Goal: Answer question/provide support: Share knowledge or assist other users

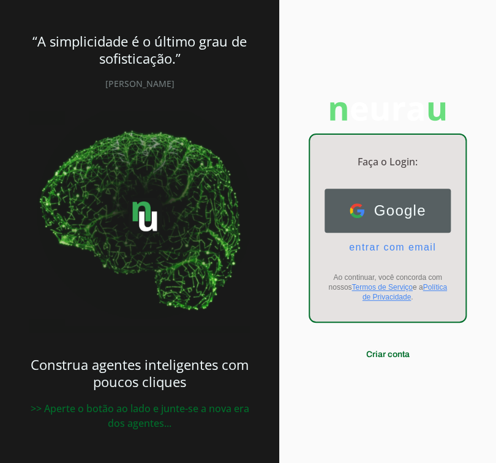
click at [368, 202] on span "Google" at bounding box center [396, 210] width 62 height 17
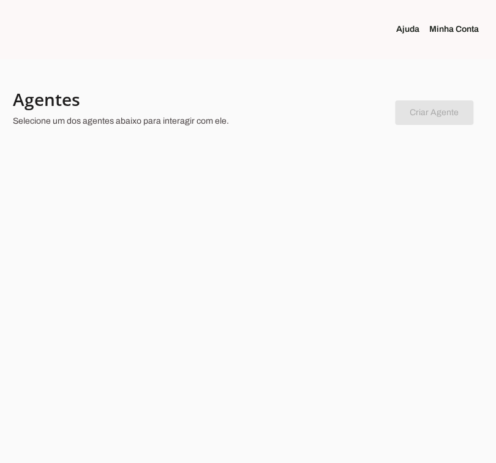
click at [256, 241] on div at bounding box center [248, 231] width 496 height 463
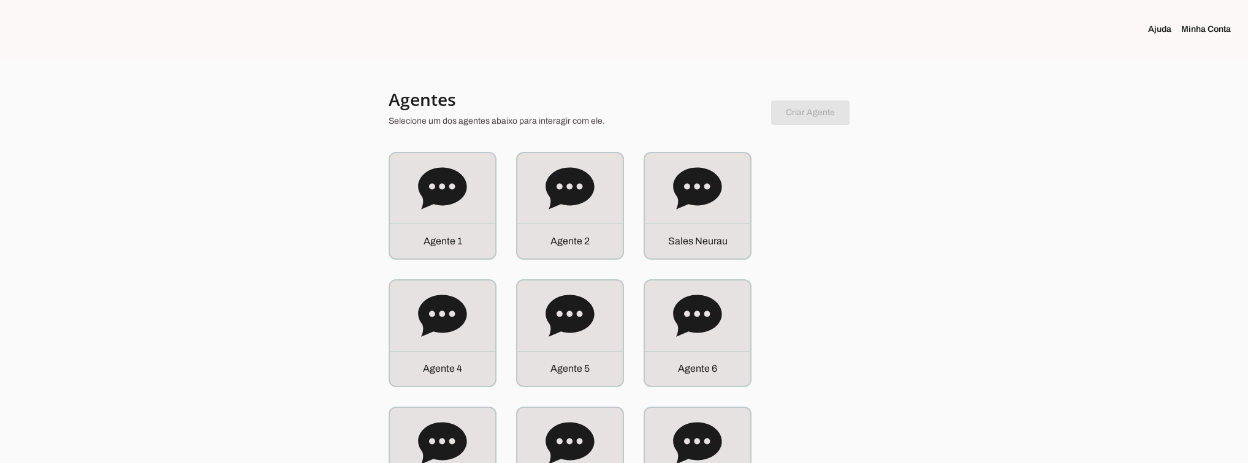
click at [695, 205] on icon at bounding box center [697, 188] width 48 height 42
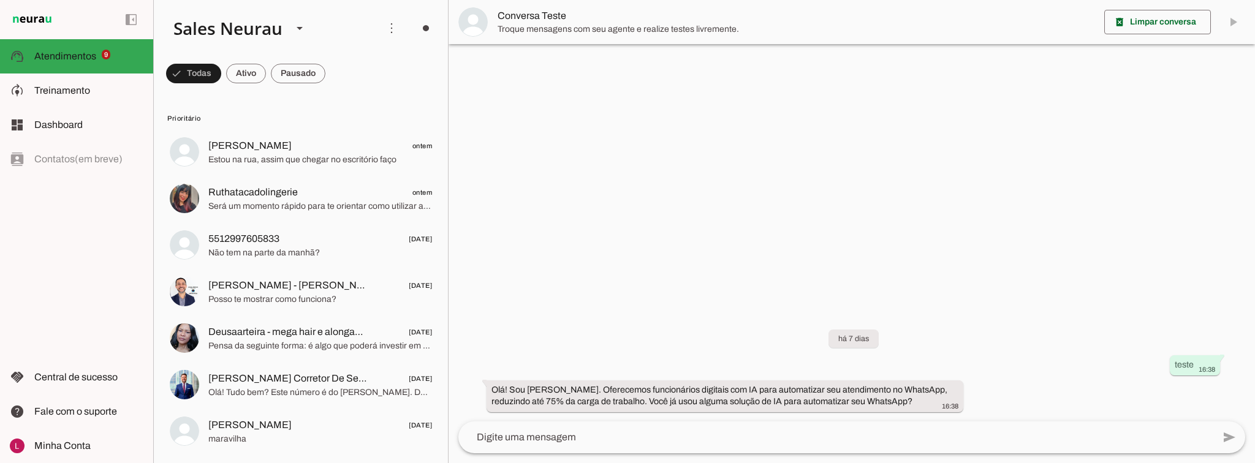
click at [647, 154] on div at bounding box center [852, 231] width 807 height 463
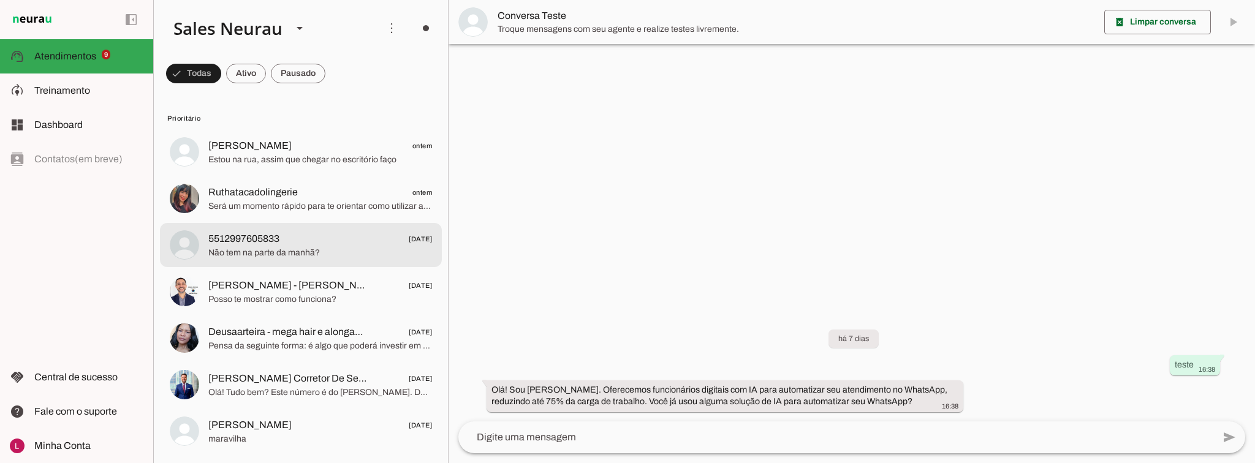
click at [302, 232] on span "5512997605833 22/08/2025" at bounding box center [320, 239] width 224 height 15
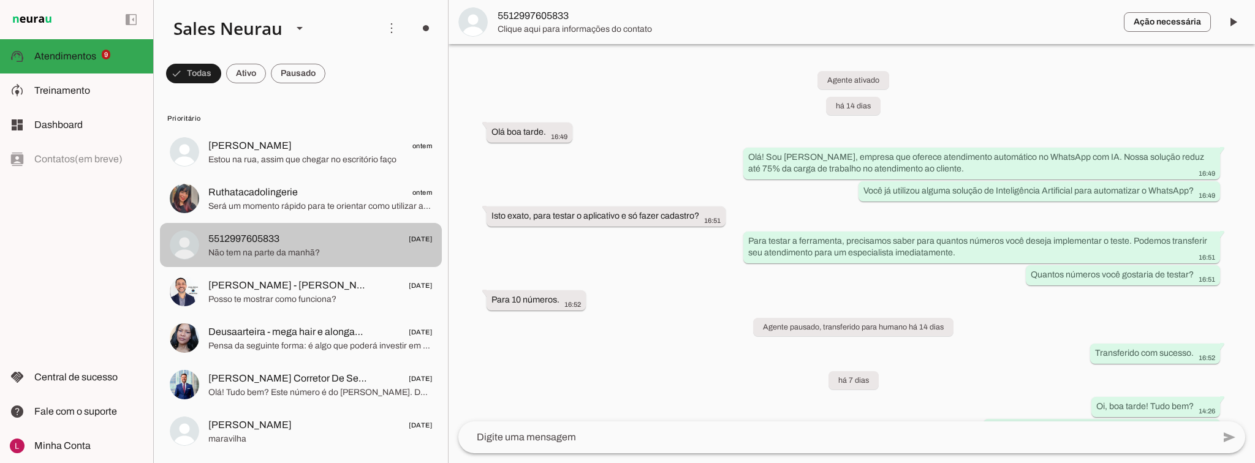
scroll to position [266, 0]
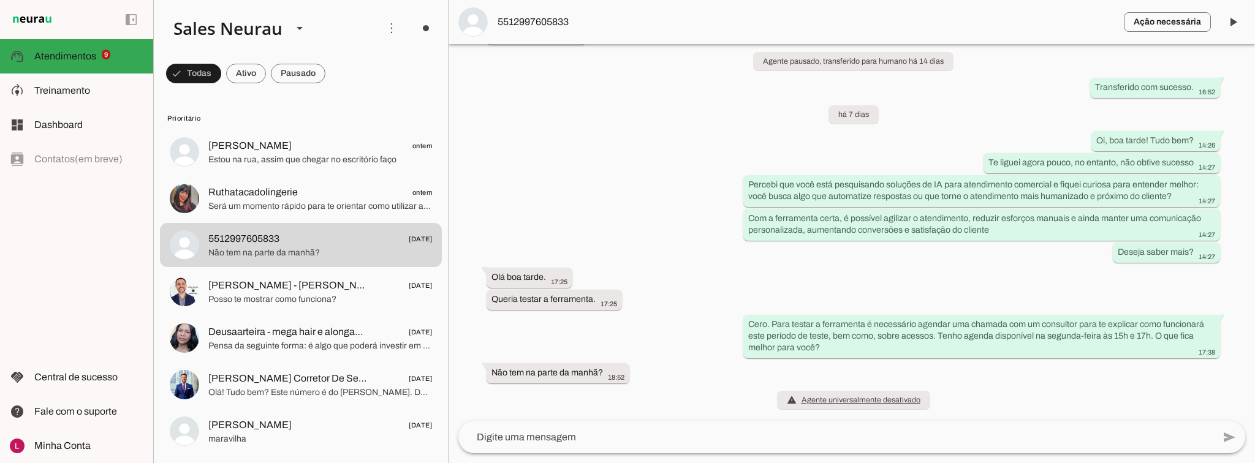
click at [301, 222] on lit-virtualizer "Valéria Gomes ontem Estou na rua, assim que chegar no escritório faço Ruthataca…" at bounding box center [301, 339] width 294 height 419
click at [301, 211] on span "Será um momento rápido para te orientar como utilizar a plataforma no período d…" at bounding box center [320, 206] width 224 height 12
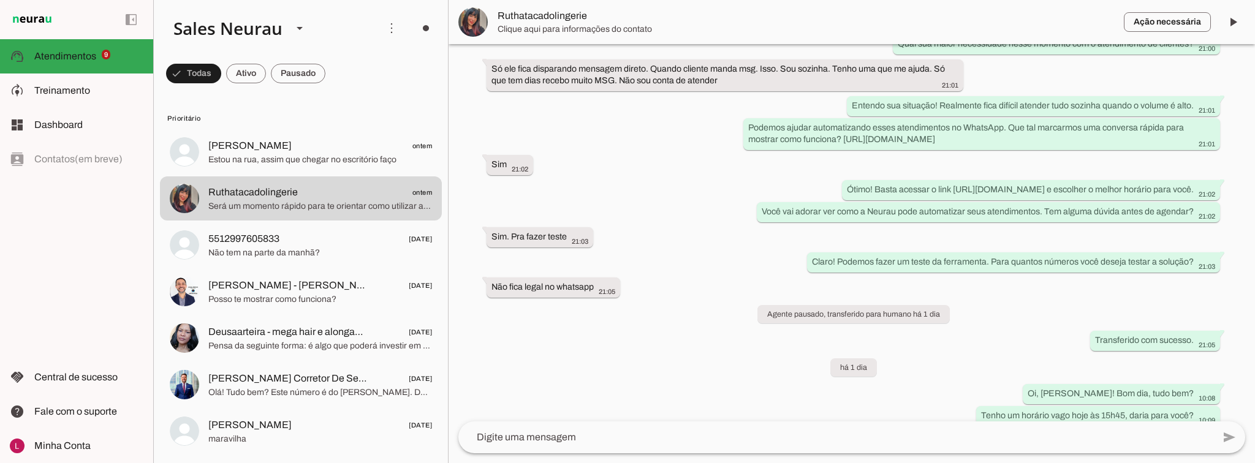
scroll to position [354, 0]
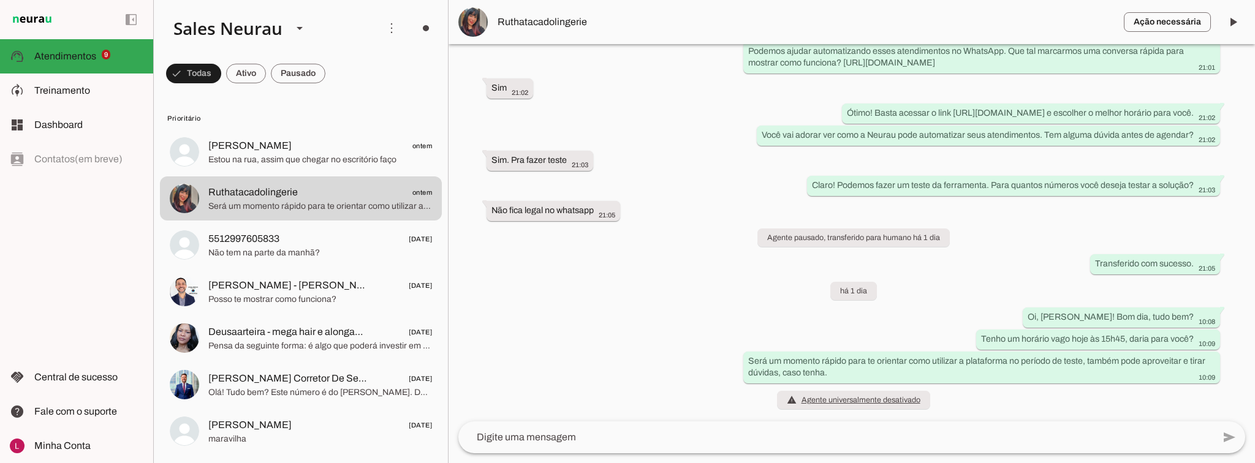
click at [685, 277] on div "Agente ativado há 1 dia Olá, que bom ter você aqui na Ruthatacadolingerie! Resp…" at bounding box center [852, 233] width 807 height 378
click at [310, 29] on div at bounding box center [299, 28] width 29 height 42
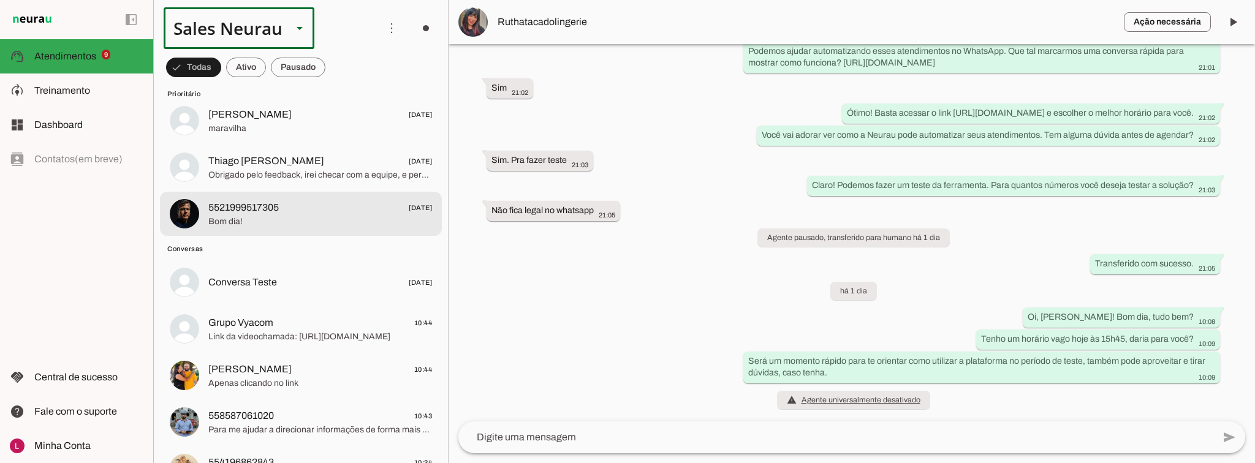
scroll to position [441, 0]
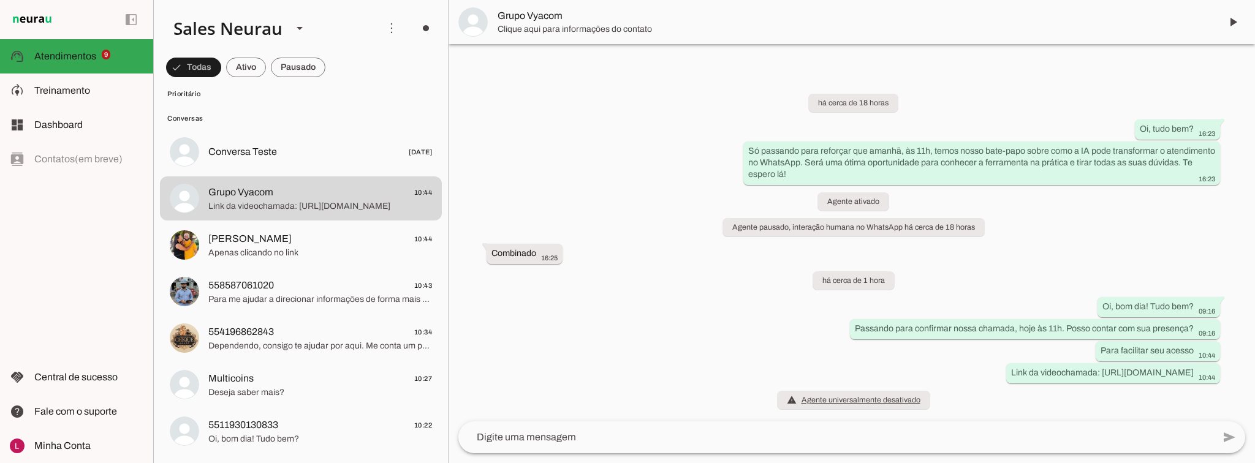
click at [531, 26] on span "Clique aqui para informações do contato" at bounding box center [854, 29] width 713 height 12
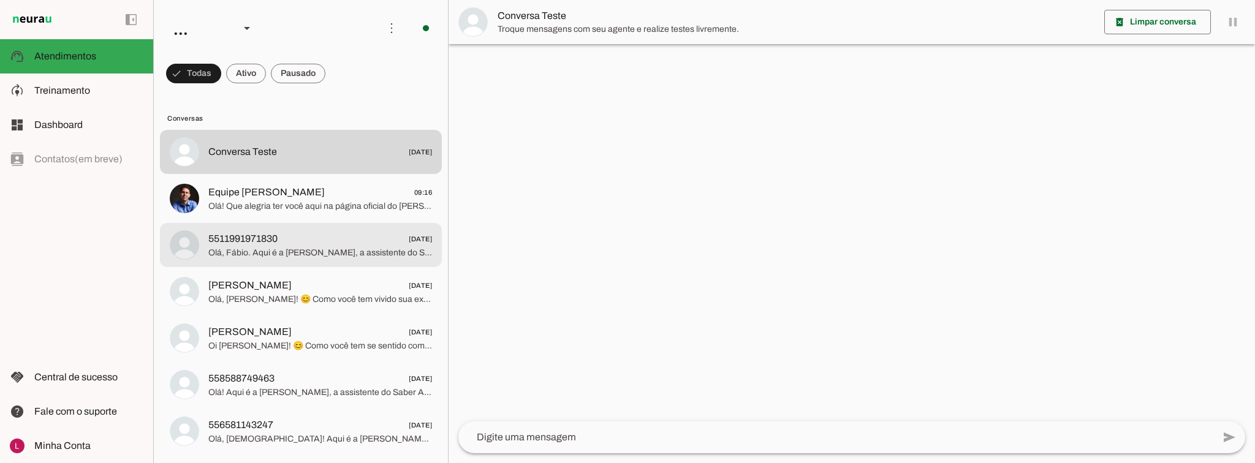
click at [325, 241] on span "5511991971830 [DATE]" at bounding box center [320, 239] width 224 height 15
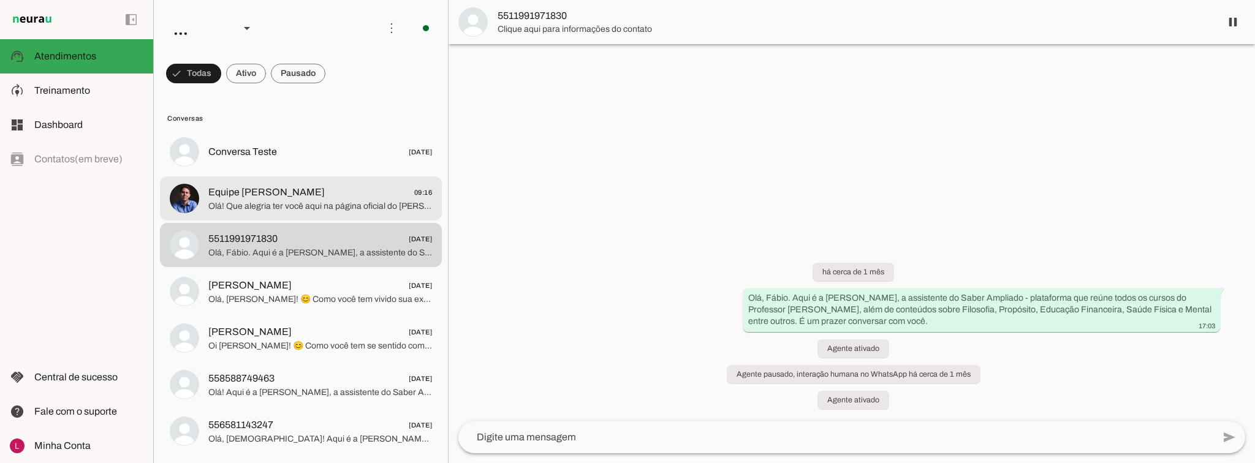
click at [304, 206] on span "Olá! Que alegria ter você aqui na página oficial do [PERSON_NAME] 🙌 Sou uma age…" at bounding box center [320, 206] width 224 height 12
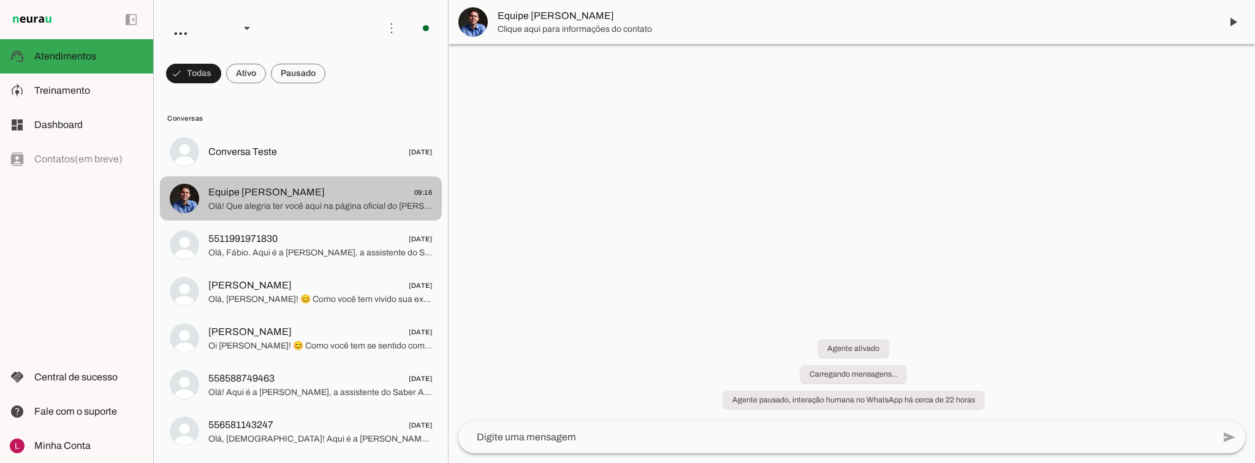
scroll to position [509, 0]
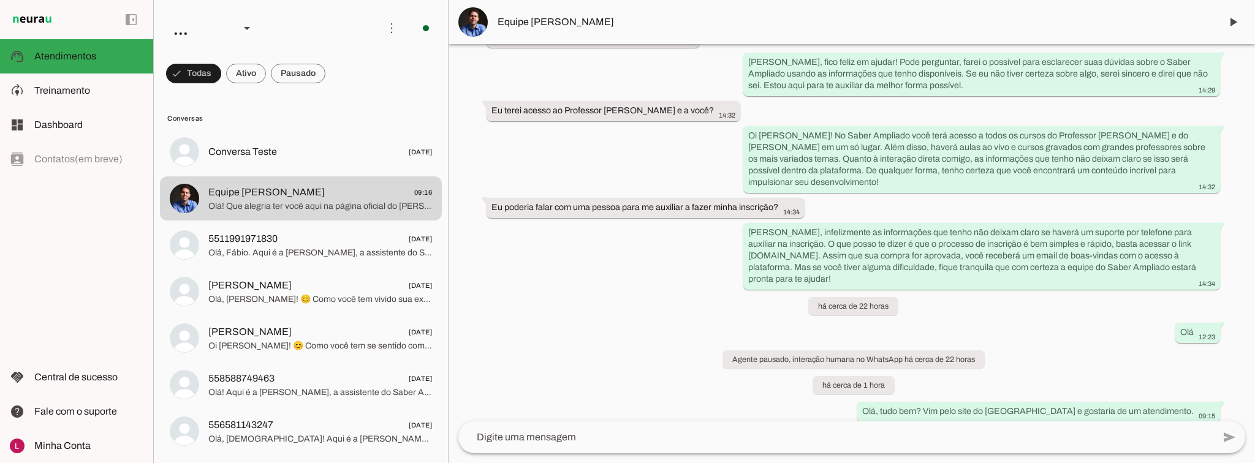
click at [488, 292] on div "Agente ativado há mais de 1 ano Olá meu nome é [PERSON_NAME] 13:21 more_vert [P…" at bounding box center [852, 233] width 807 height 378
click at [531, 264] on div "Agente ativado há mais de 1 ano Olá meu nome é [PERSON_NAME] 13:21 more_vert [P…" at bounding box center [852, 233] width 807 height 378
click at [196, 37] on div "..." at bounding box center [197, 28] width 66 height 42
click at [195, 37] on div "..." at bounding box center [197, 28] width 66 height 42
click at [586, 233] on div "Agente ativado há mais de 1 ano Olá meu nome é [PERSON_NAME] 13:21 more_vert [P…" at bounding box center [852, 233] width 807 height 378
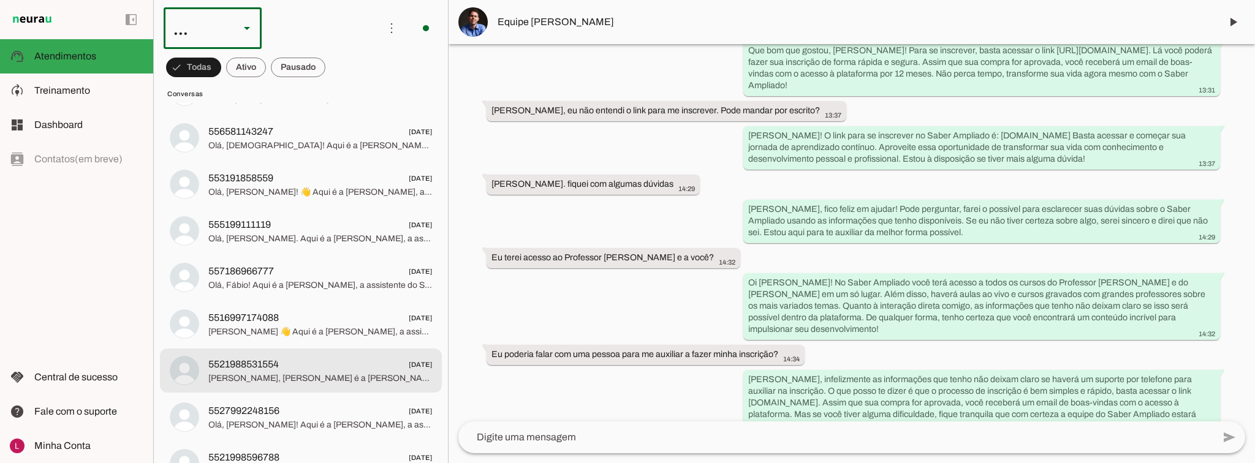
scroll to position [343, 0]
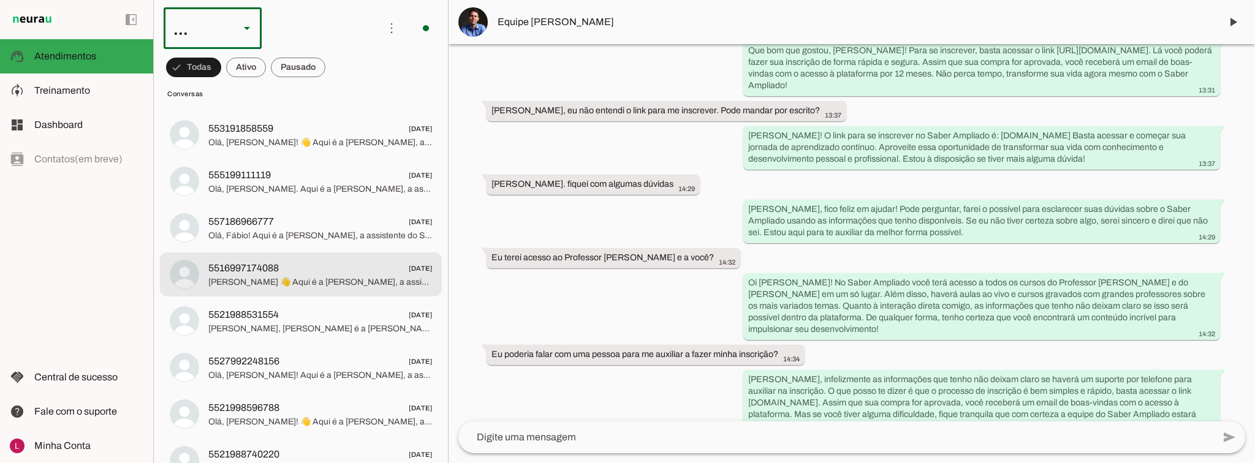
click at [291, 270] on span "5516997174088 [DATE]" at bounding box center [320, 268] width 224 height 15
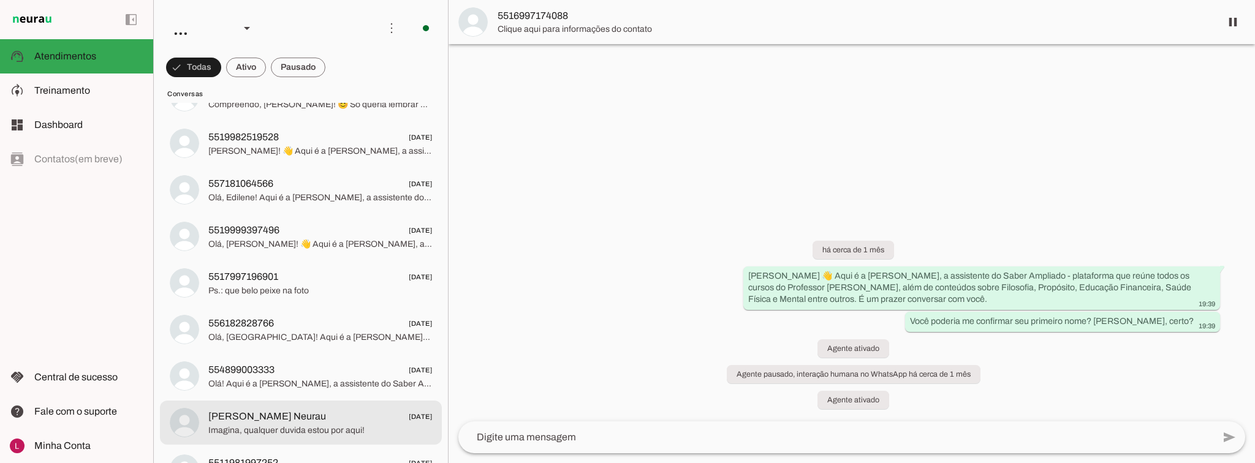
scroll to position [883, 0]
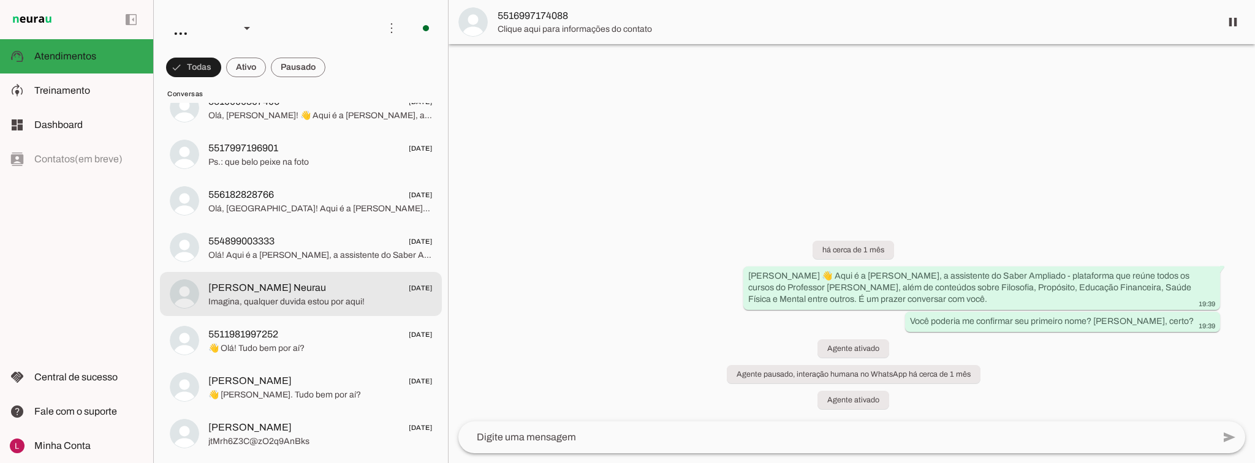
click at [356, 300] on span "Imagina, qualquer duvida estou por aqui!" at bounding box center [320, 302] width 224 height 12
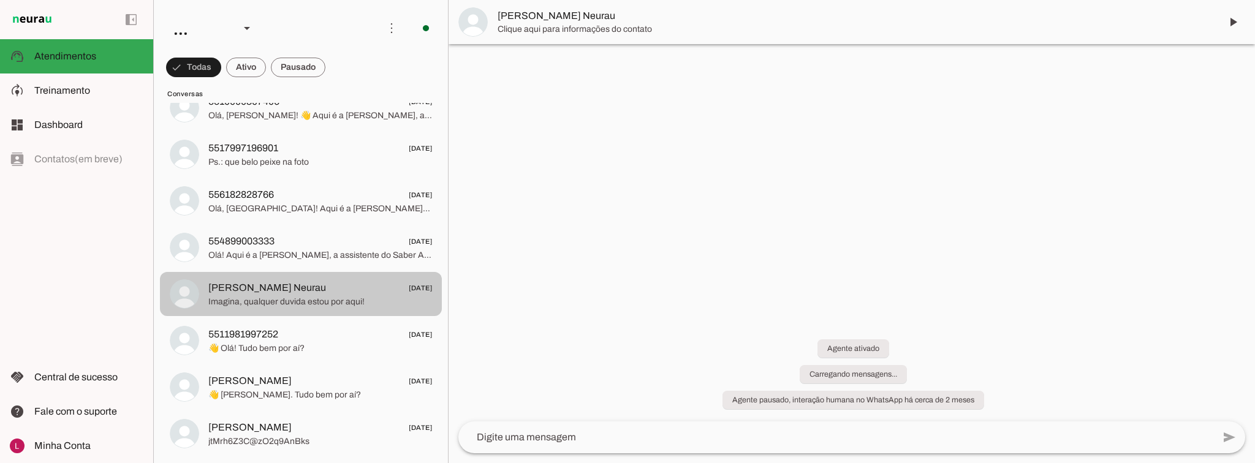
scroll to position [552, 0]
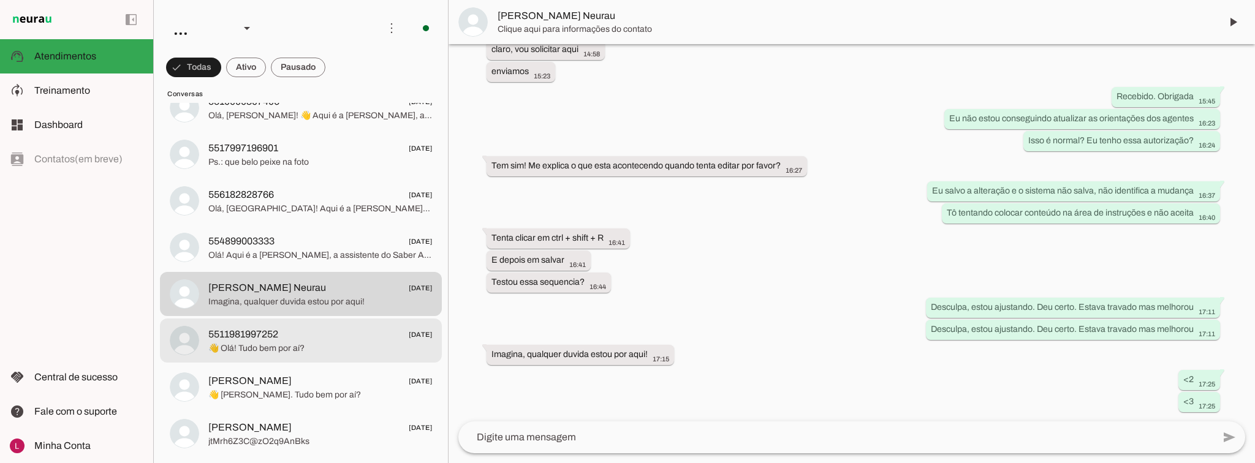
click at [337, 343] on span "👋 Olá! Tudo bem por aí?" at bounding box center [320, 349] width 224 height 12
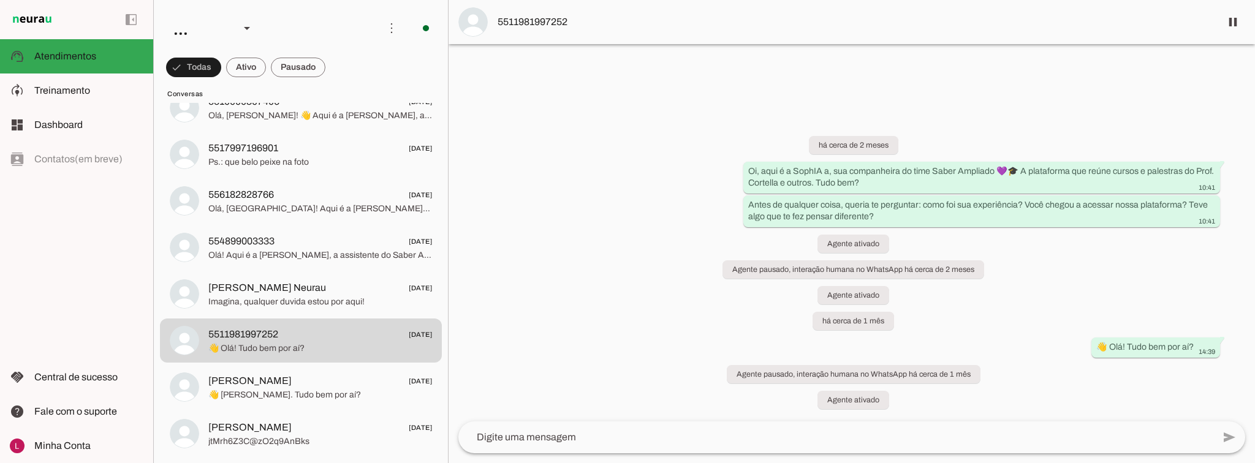
click at [601, 222] on div "há cerca de 2 meses Oi, aqui é a SophIA a, sua companheira do time Saber Amplia…" at bounding box center [852, 265] width 807 height 313
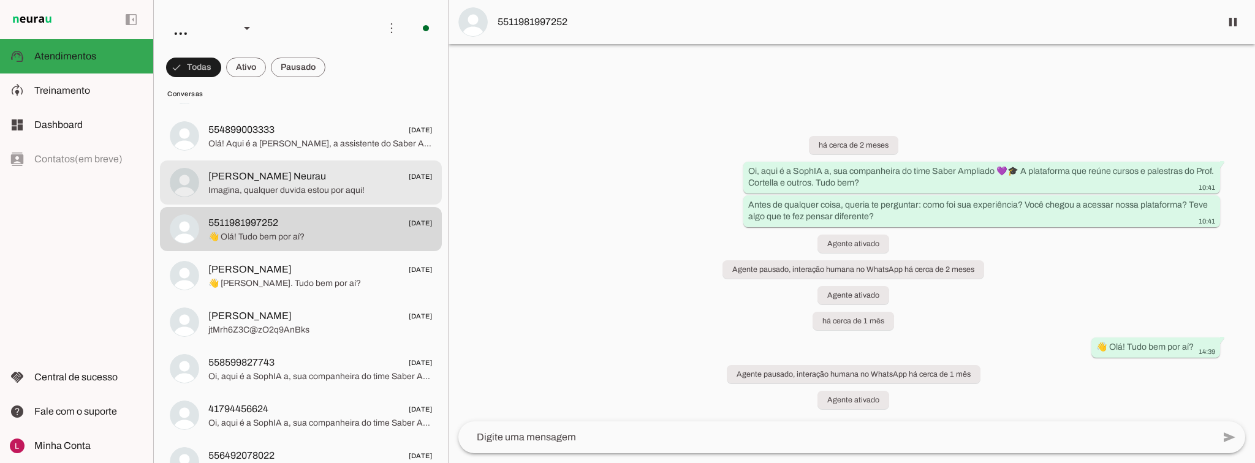
scroll to position [1128, 0]
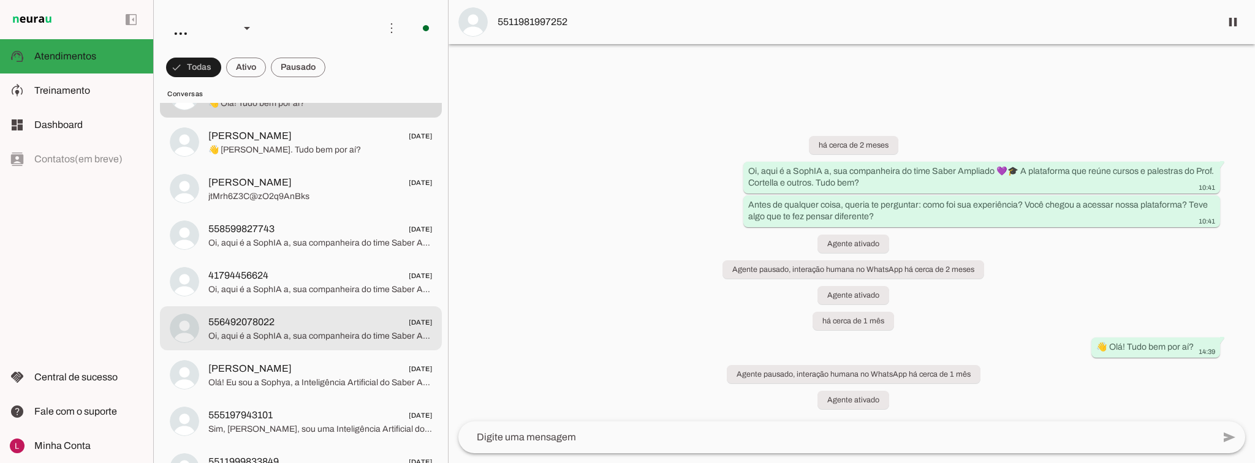
click at [302, 335] on span "Oi, aqui é a SophIA a, sua companheira do time Saber Ampliado 💜🎓 A plataforma q…" at bounding box center [320, 336] width 224 height 12
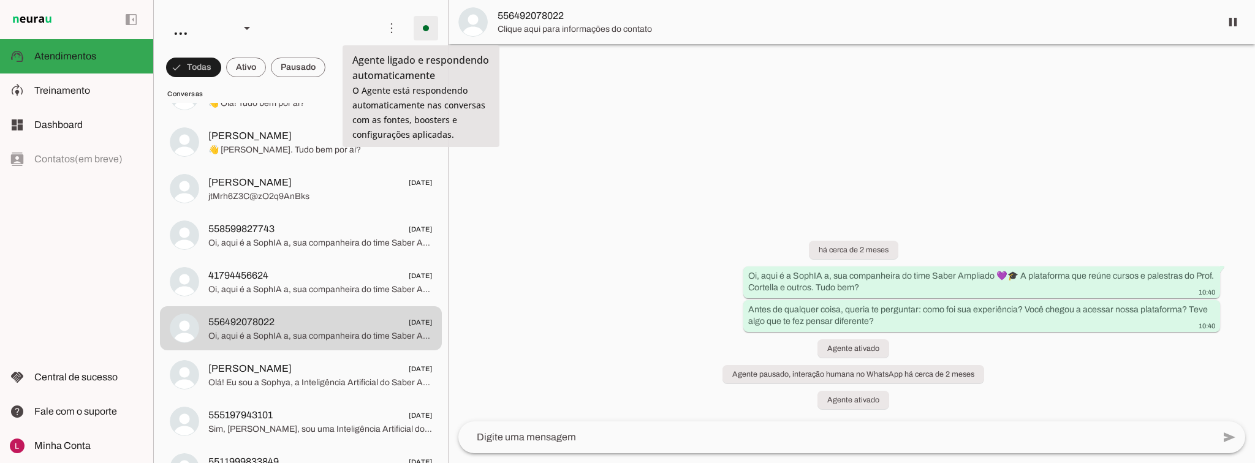
click at [420, 29] on span at bounding box center [425, 27] width 29 height 29
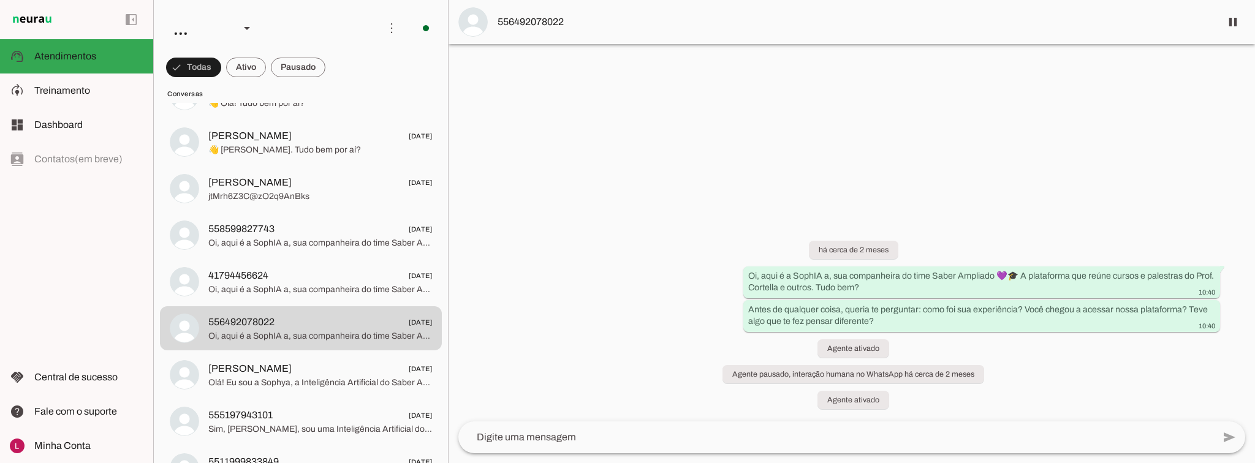
click at [578, 324] on div "há cerca de 2 meses Oi, aqui é a SophIA a, sua companheira do time Saber Amplia…" at bounding box center [852, 318] width 807 height 208
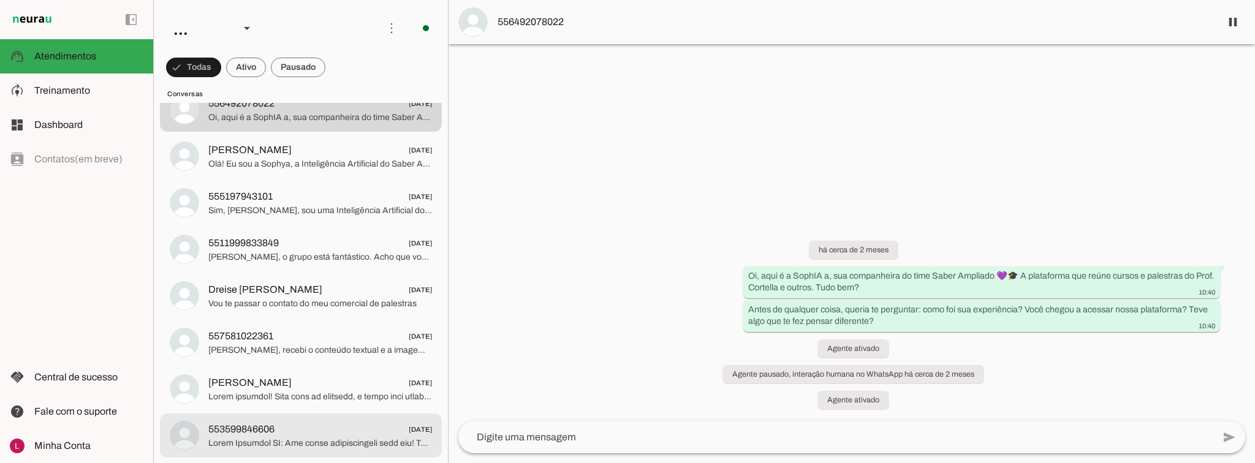
scroll to position [1422, 0]
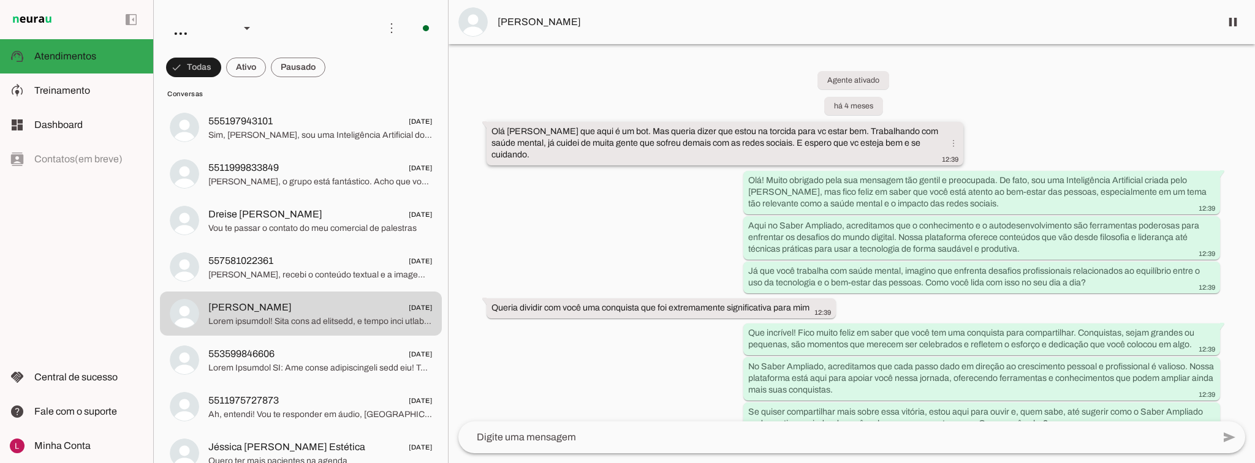
click at [0, 0] on slot "Olá [PERSON_NAME] que aqui é um bot. Mas queria dizer que estou na torcida para…" at bounding box center [0, 0] width 0 height 0
click at [630, 136] on div "Olá [PERSON_NAME] que aqui é um bot. Mas queria dizer que estou na torcida para…" at bounding box center [725, 145] width 467 height 39
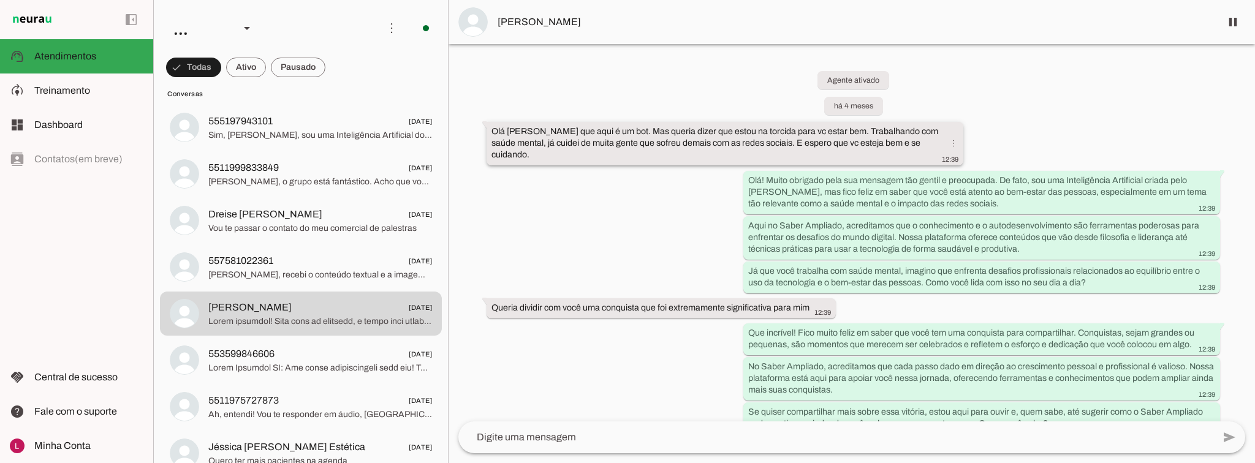
click at [630, 136] on div "Olá [PERSON_NAME] que aqui é um bot. Mas queria dizer que estou na torcida para…" at bounding box center [725, 145] width 467 height 39
click at [0, 0] on slot "Olá [PERSON_NAME] que aqui é um bot. Mas queria dizer que estou na torcida para…" at bounding box center [0, 0] width 0 height 0
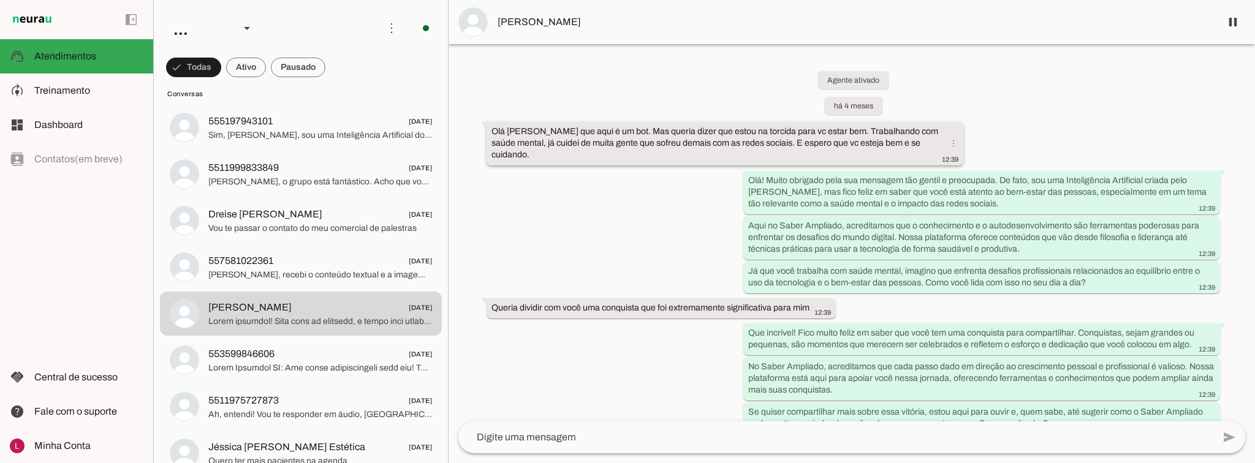
click at [0, 0] on slot "Olá [PERSON_NAME] que aqui é um bot. Mas queria dizer que estou na torcida para…" at bounding box center [0, 0] width 0 height 0
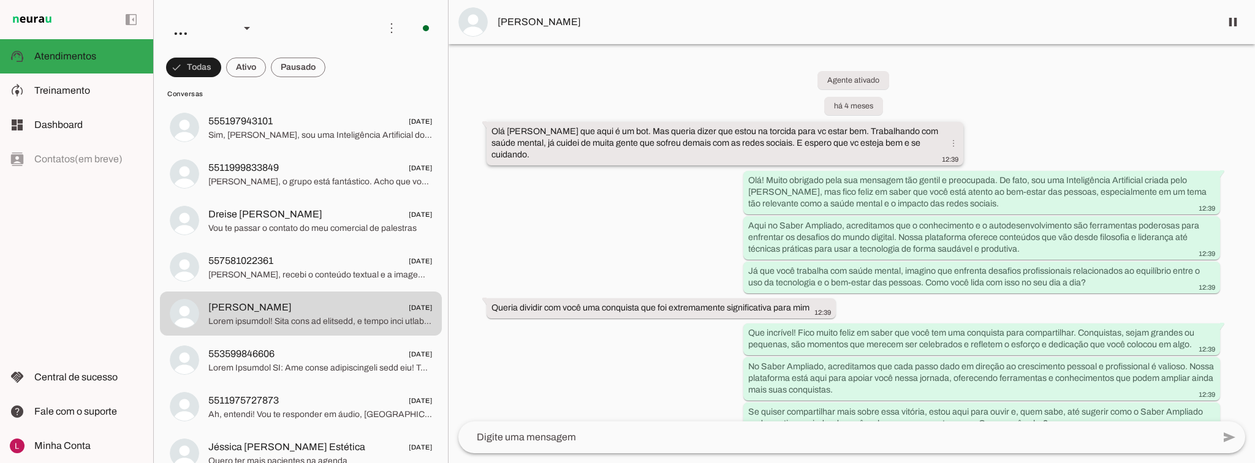
click at [0, 0] on slot "Olá [PERSON_NAME] que aqui é um bot. Mas queria dizer que estou na torcida para…" at bounding box center [0, 0] width 0 height 0
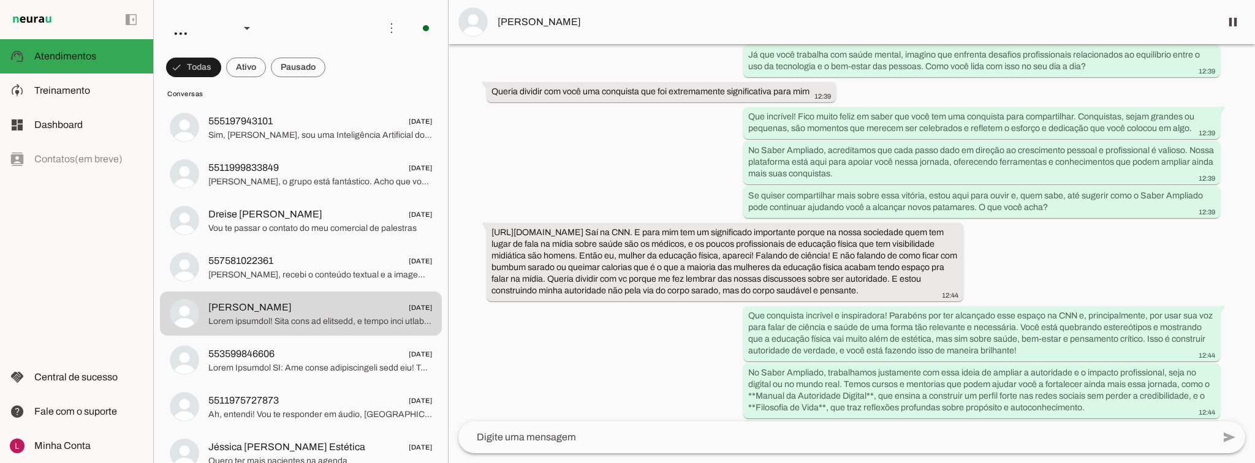
scroll to position [251, 0]
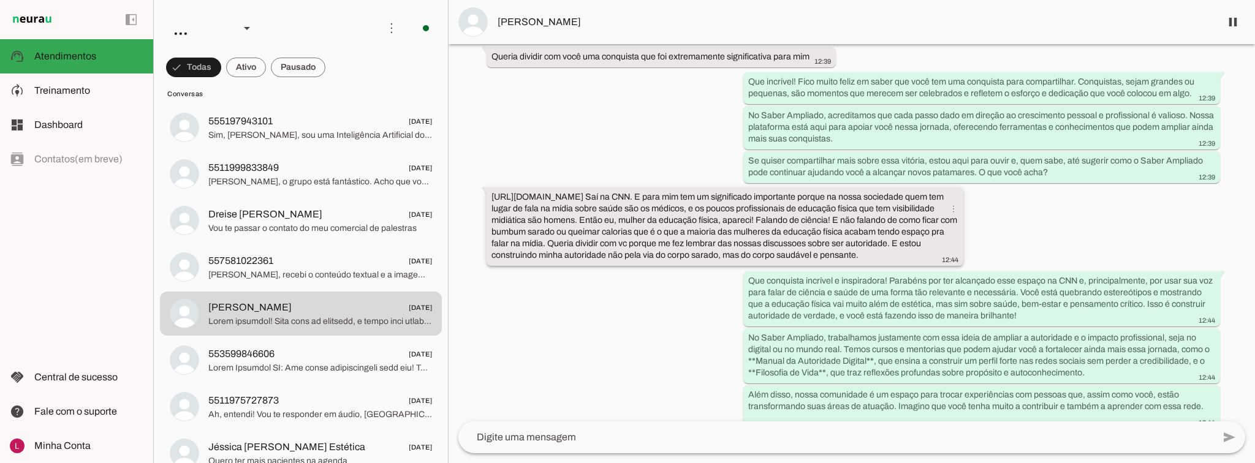
drag, startPoint x: 492, startPoint y: 208, endPoint x: 683, endPoint y: 207, distance: 191.2
click at [0, 0] on slot "[URL][DOMAIN_NAME] Saí na CNN. E para mim tem um significado importante porque …" at bounding box center [0, 0] width 0 height 0
click at [613, 142] on div "Agente ativado há 4 meses Olá [PERSON_NAME] que aqui é um bot. Mas queria dizer…" at bounding box center [852, 233] width 807 height 378
click at [493, 107] on div "Agente ativado há 4 meses Olá [PERSON_NAME] que aqui é um bot. Mas queria dizer…" at bounding box center [852, 233] width 807 height 378
click at [511, 179] on div "Agente ativado há 4 meses Olá [PERSON_NAME] que aqui é um bot. Mas queria dizer…" at bounding box center [852, 233] width 807 height 378
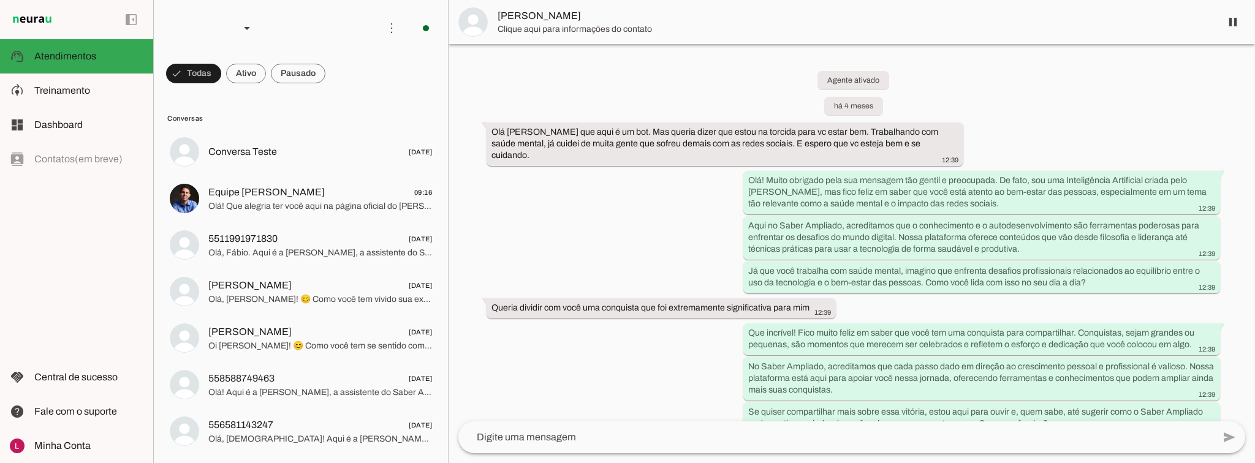
scroll to position [1746, 0]
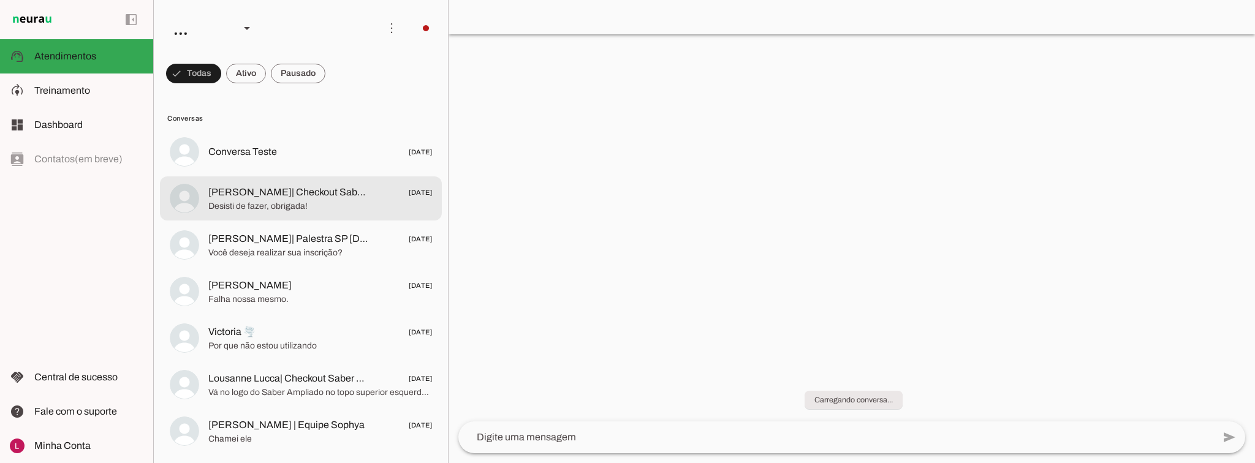
click at [333, 203] on span "Desisti de fazer, obrigada!" at bounding box center [320, 206] width 224 height 12
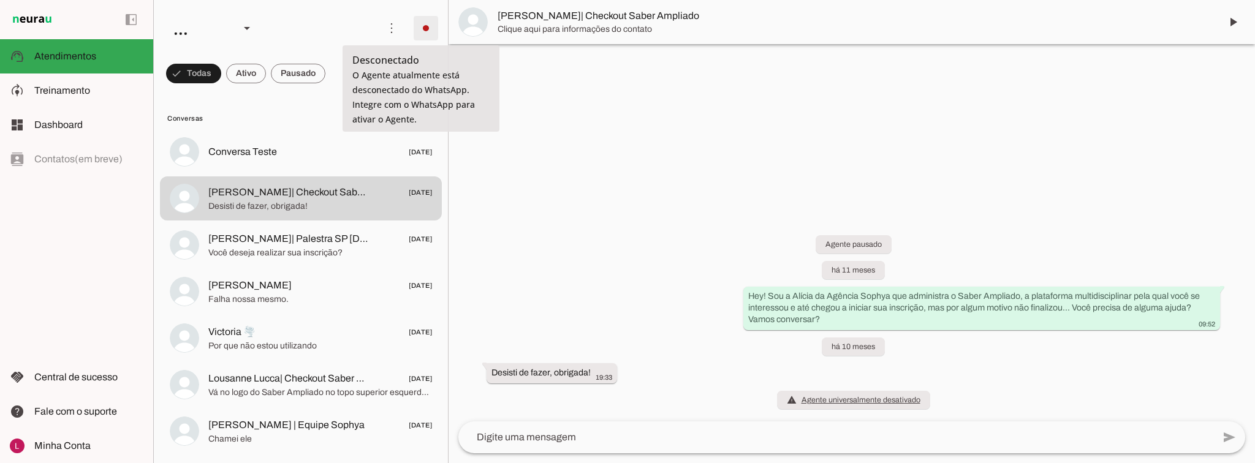
click at [424, 31] on span at bounding box center [425, 27] width 29 height 29
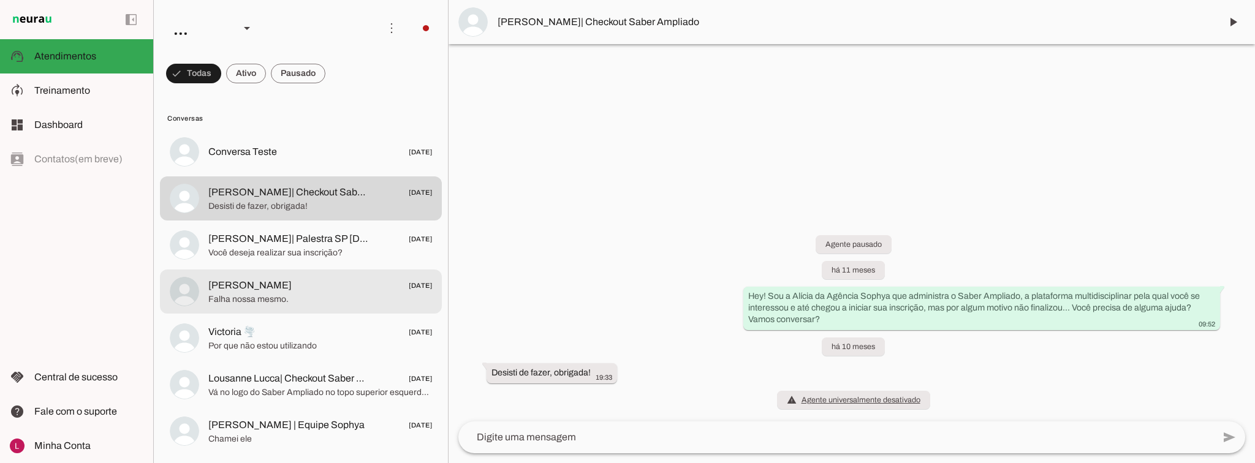
click at [289, 300] on span "Falha nossa mesmo." at bounding box center [320, 300] width 224 height 12
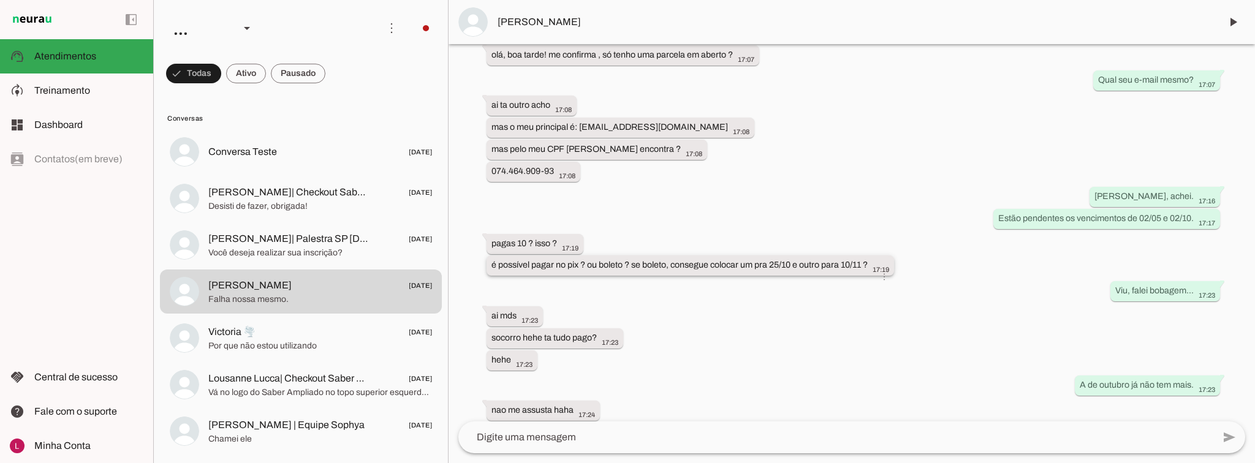
scroll to position [147, 0]
